Goal: Navigation & Orientation: Find specific page/section

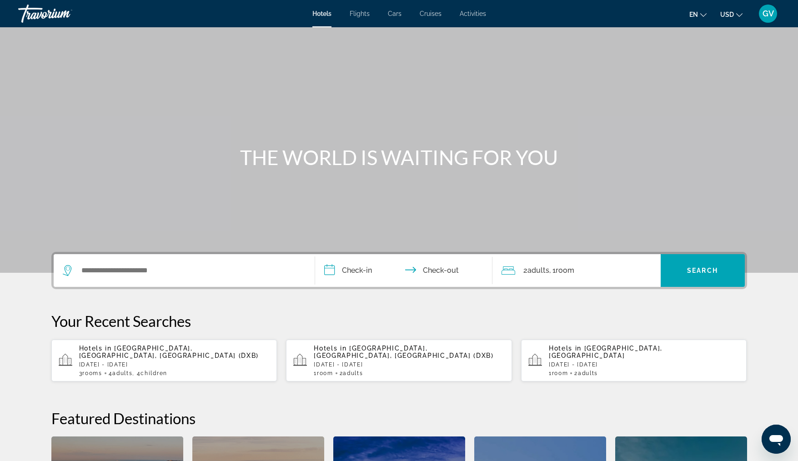
click at [768, 13] on span "GV" at bounding box center [768, 13] width 11 height 9
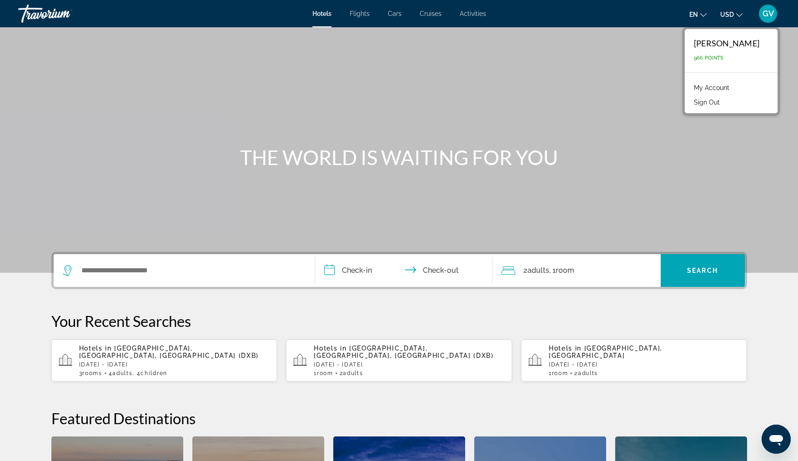
click at [717, 111] on div "My Account Sign Out" at bounding box center [731, 94] width 93 height 38
click at [713, 110] on div "My Account Sign Out" at bounding box center [731, 94] width 93 height 38
click at [709, 110] on div "My Account Sign Out" at bounding box center [731, 94] width 93 height 38
